Goal: Information Seeking & Learning: Learn about a topic

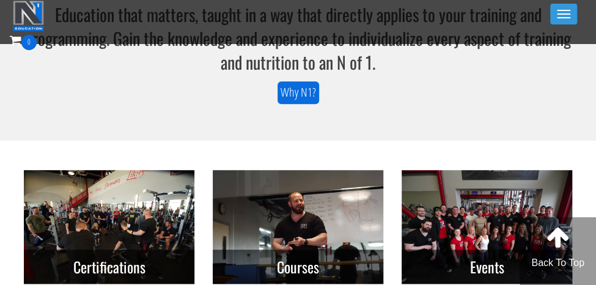
scroll to position [455, 0]
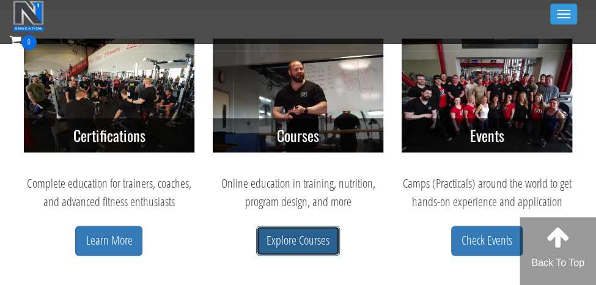
click at [309, 243] on link "Explore Courses" at bounding box center [298, 240] width 84 height 30
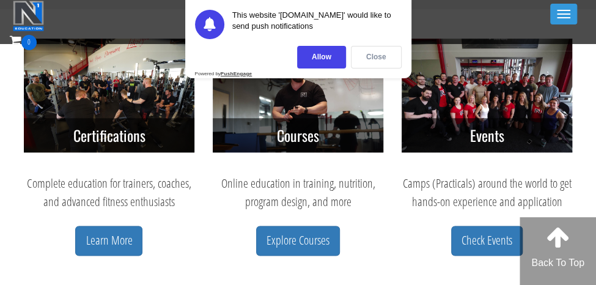
click at [375, 56] on div "Close" at bounding box center [376, 57] width 51 height 23
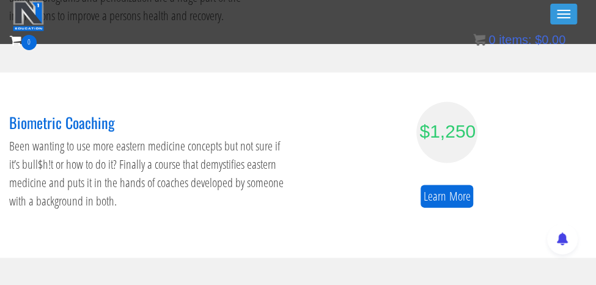
scroll to position [920, 0]
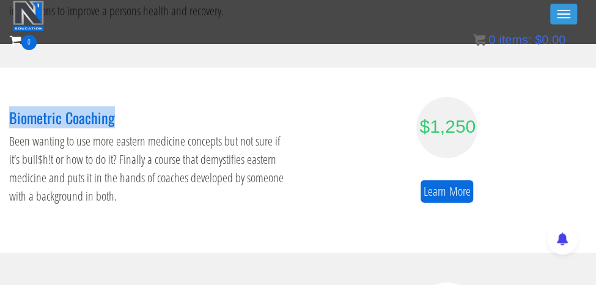
drag, startPoint x: 125, startPoint y: 104, endPoint x: 1, endPoint y: 96, distance: 124.3
click at [1, 97] on div "Biometric Coaching Been wanting to use more eastern medicine concepts but not s…" at bounding box center [149, 160] width 298 height 126
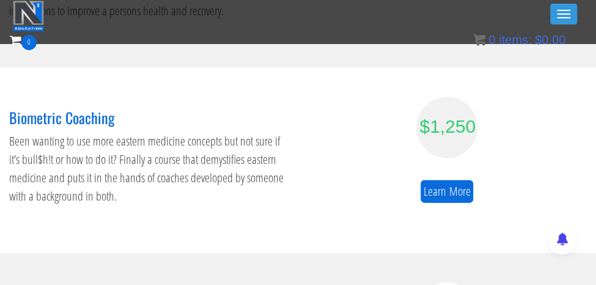
click at [103, 174] on p "Been wanting to use more eastern medicine concepts but not sure if it’s bull$h!…" at bounding box center [149, 168] width 280 height 73
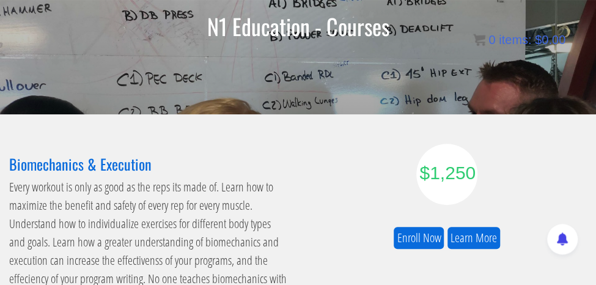
scroll to position [131, 0]
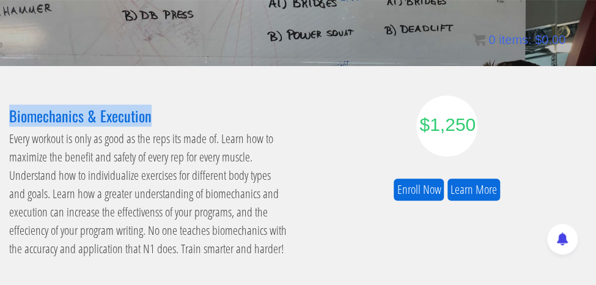
drag, startPoint x: 153, startPoint y: 119, endPoint x: 23, endPoint y: 117, distance: 130.2
click at [21, 118] on h3 "Biomechanics & Execution" at bounding box center [149, 116] width 280 height 16
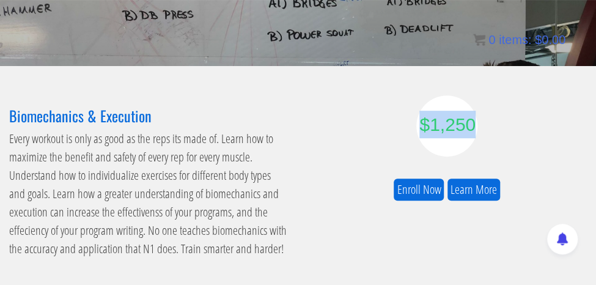
drag, startPoint x: 423, startPoint y: 128, endPoint x: 470, endPoint y: 127, distance: 47.1
click at [470, 127] on div "$1,250" at bounding box center [446, 124] width 55 height 27
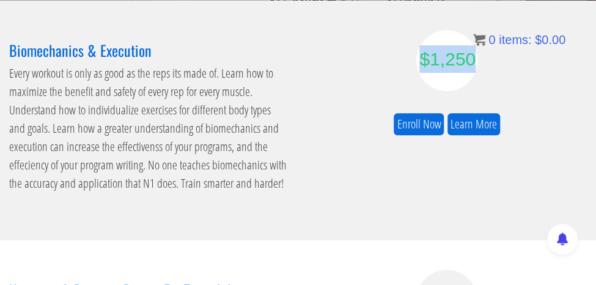
scroll to position [0, 0]
